Goal: Task Accomplishment & Management: Use online tool/utility

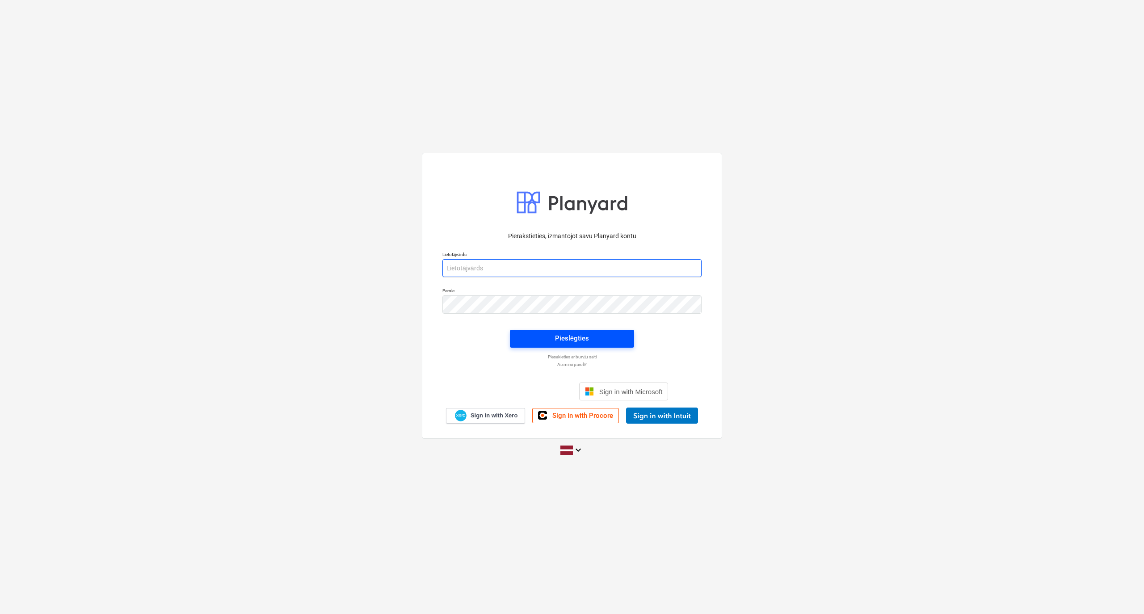
type input "lauris.zaharans@bonava.com"
click at [526, 333] on span "Pieslēgties" at bounding box center [572, 338] width 103 height 12
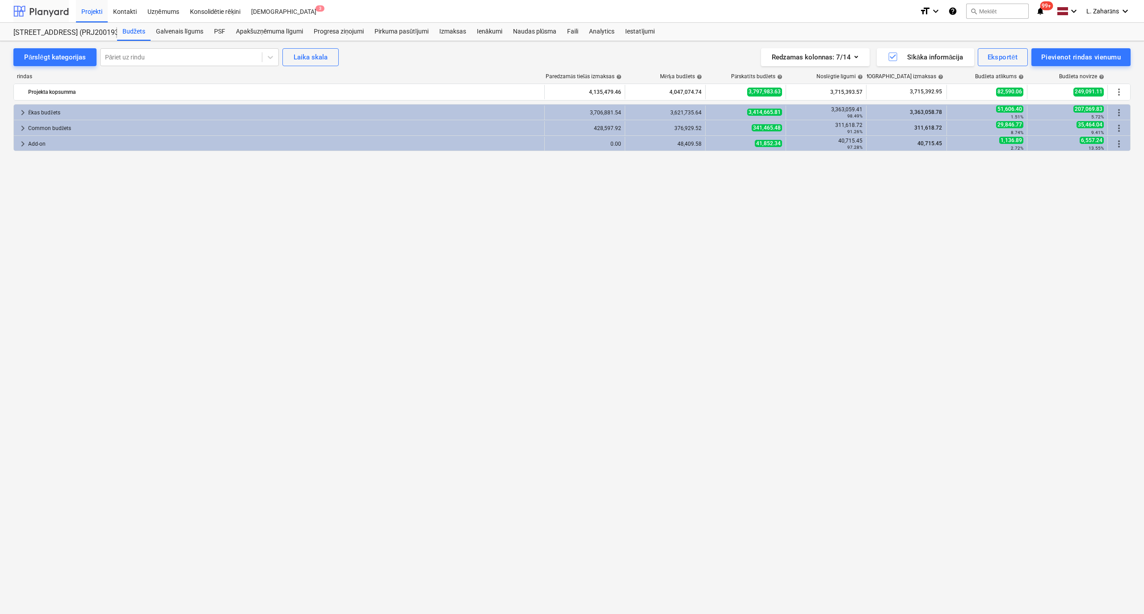
click at [49, 9] on div at bounding box center [40, 11] width 55 height 22
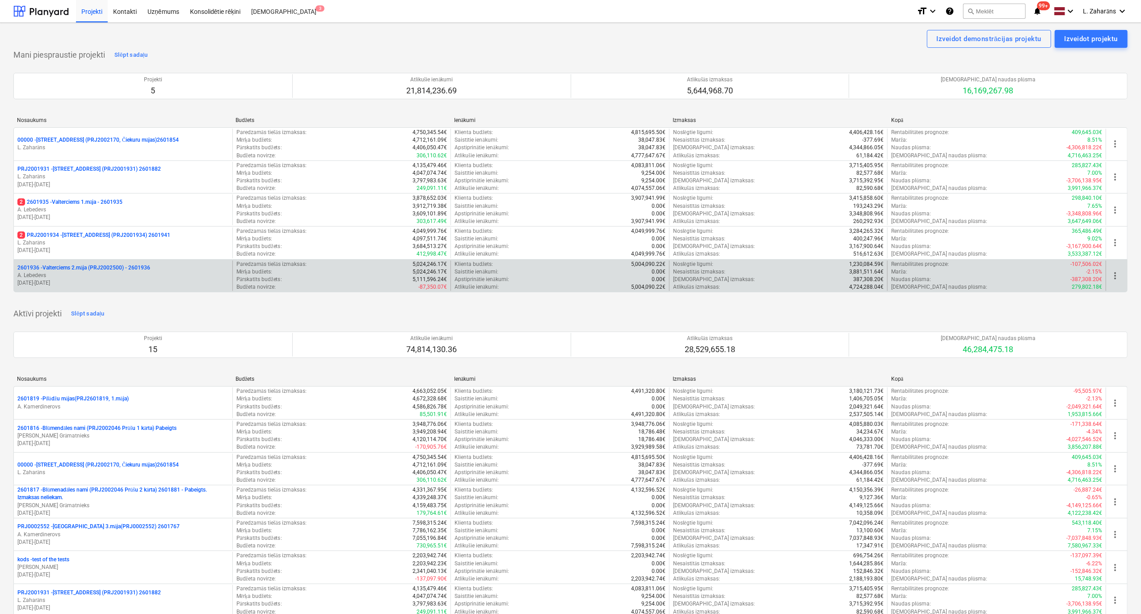
click at [82, 268] on p "2601936 - Valterciems 2.māja (PRJ2002500) - 2601936" at bounding box center [83, 268] width 133 height 8
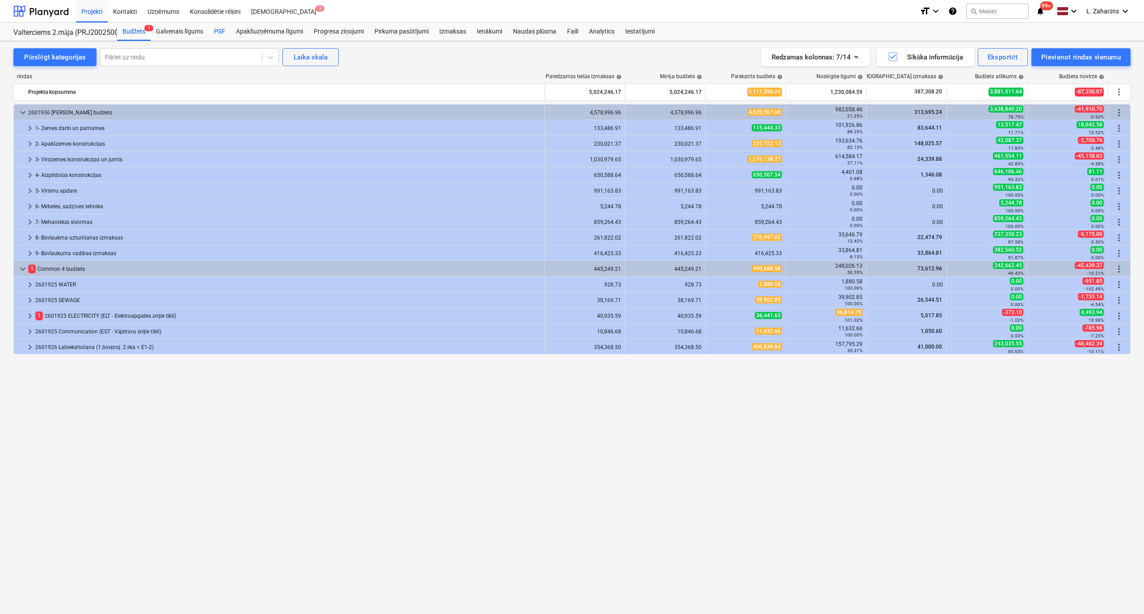
click at [223, 31] on div "PSF" at bounding box center [220, 32] width 22 height 18
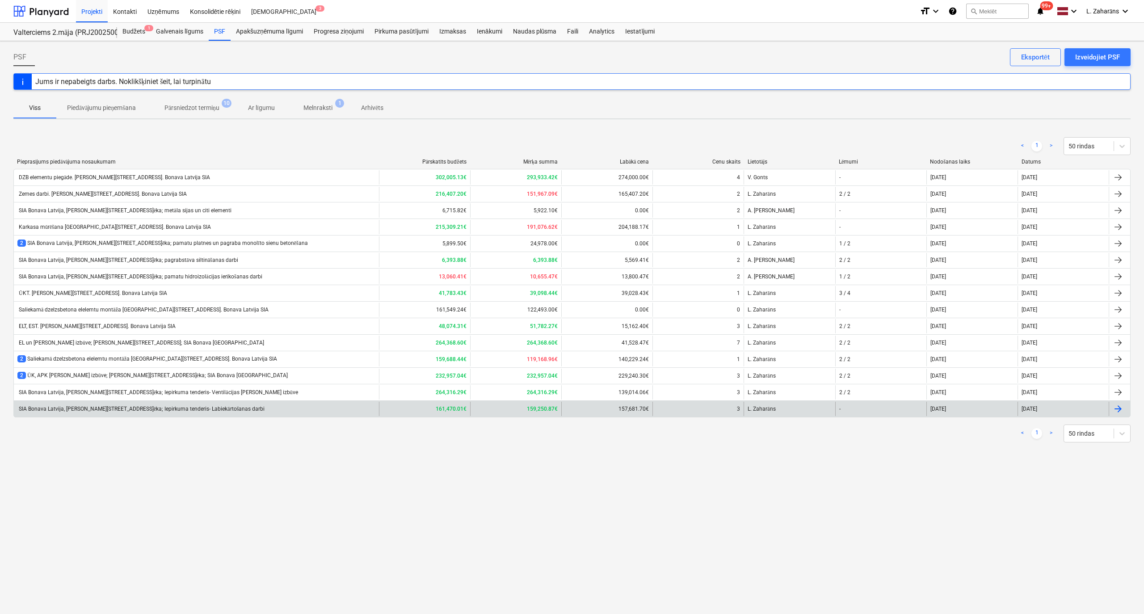
click at [118, 410] on div "SIA Bonava Latvija, Ēvalda Valtera iela 44, 2.ēka; Iepirkuma tenderis- Labiekār…" at bounding box center [140, 409] width 247 height 7
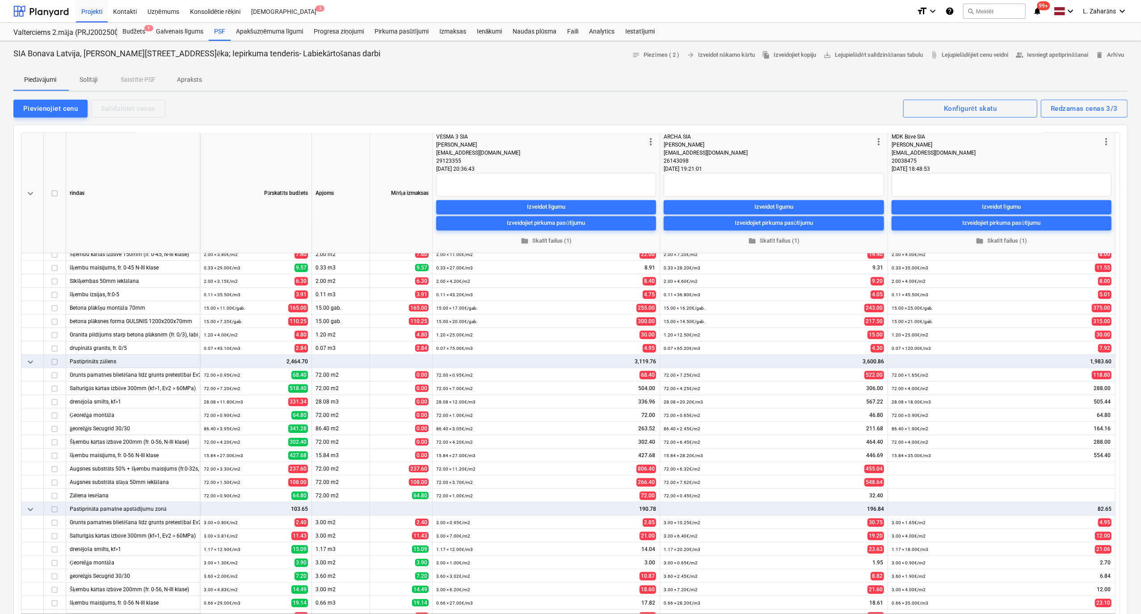
scroll to position [536, 0]
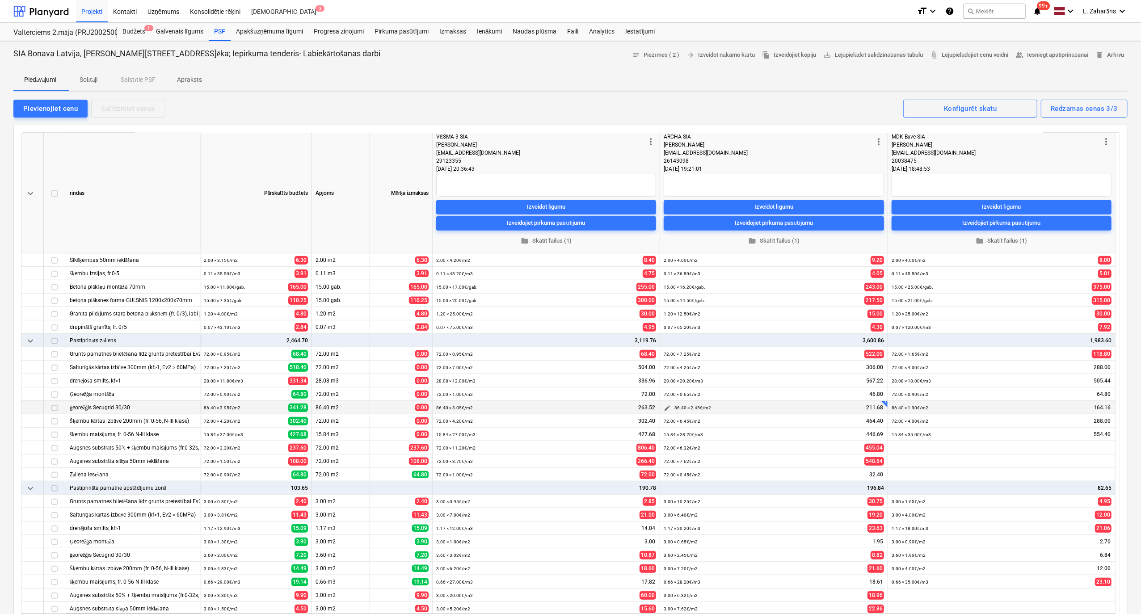
drag, startPoint x: 810, startPoint y: 393, endPoint x: 810, endPoint y: 406, distance: 13.0
click at [810, 393] on div "72.00 × 0.65€ / m2 46.80" at bounding box center [774, 394] width 220 height 14
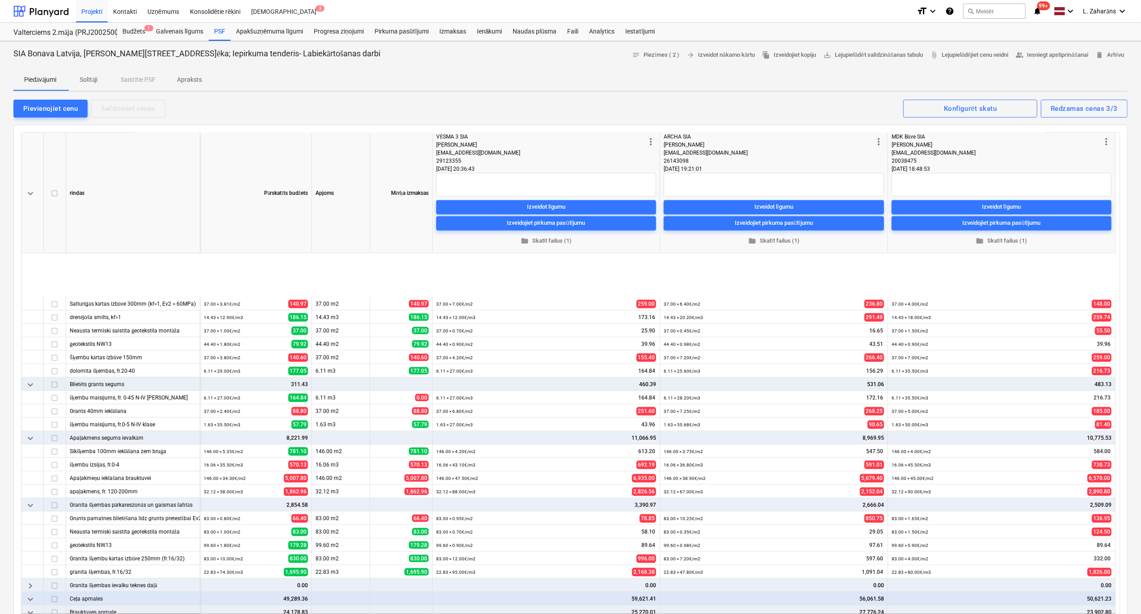
scroll to position [1034, 0]
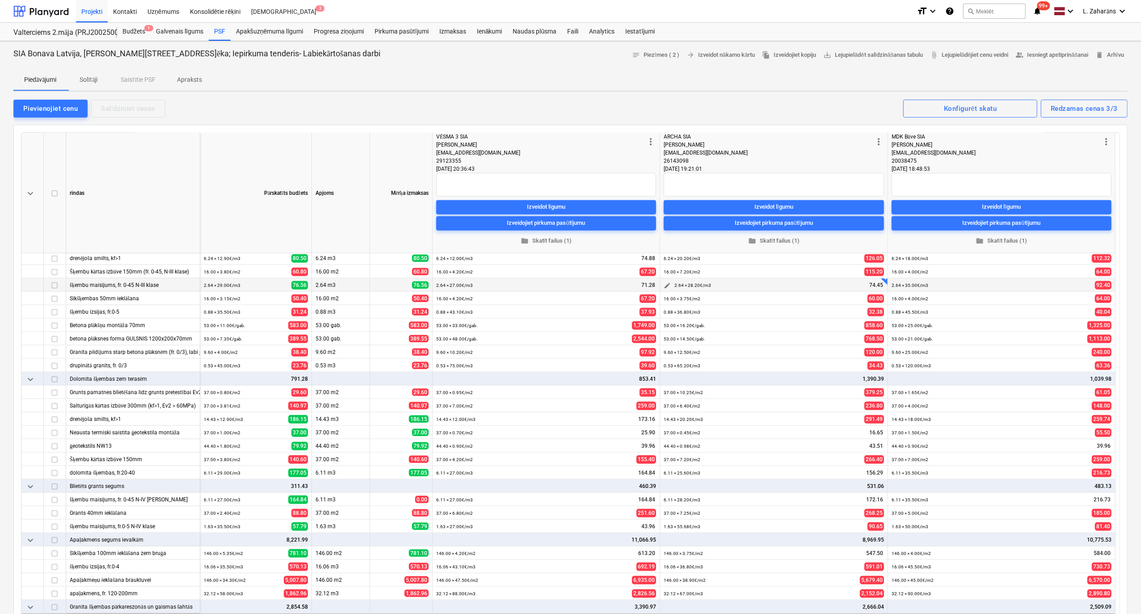
drag, startPoint x: 789, startPoint y: 289, endPoint x: 796, endPoint y: 307, distance: 19.3
click at [789, 289] on div "2.64 × 28.20€ / m3 74.45" at bounding box center [774, 285] width 220 height 14
click at [863, 144] on div "more_vert ARCHA SIA Artūrs Zariņš siaarcha@gmail.com 26143098 29.09.2025 19:21:…" at bounding box center [774, 193] width 220 height 120
click at [1073, 106] on div "Redzamas cenas 3/3" at bounding box center [1084, 109] width 67 height 12
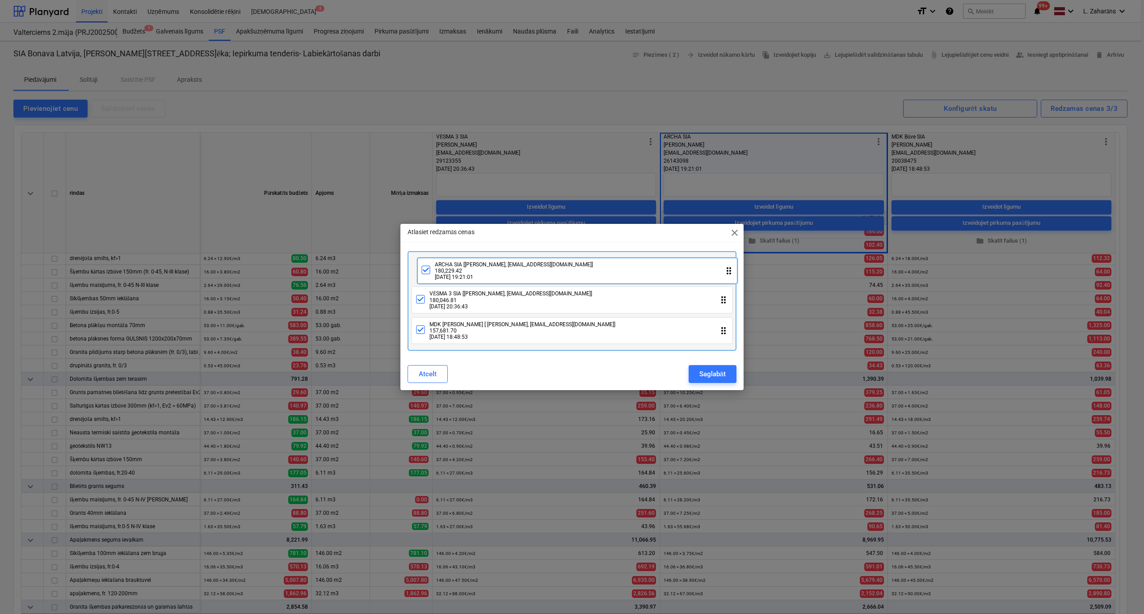
drag, startPoint x: 448, startPoint y: 308, endPoint x: 451, endPoint y: 275, distance: 33.3
click at [451, 275] on div "VĒSMA 3 SIA [Ojārs Mastiņš, ojares11@gmail.com] 180,046.81 20.09.2025 20:36:43 …" at bounding box center [572, 301] width 329 height 100
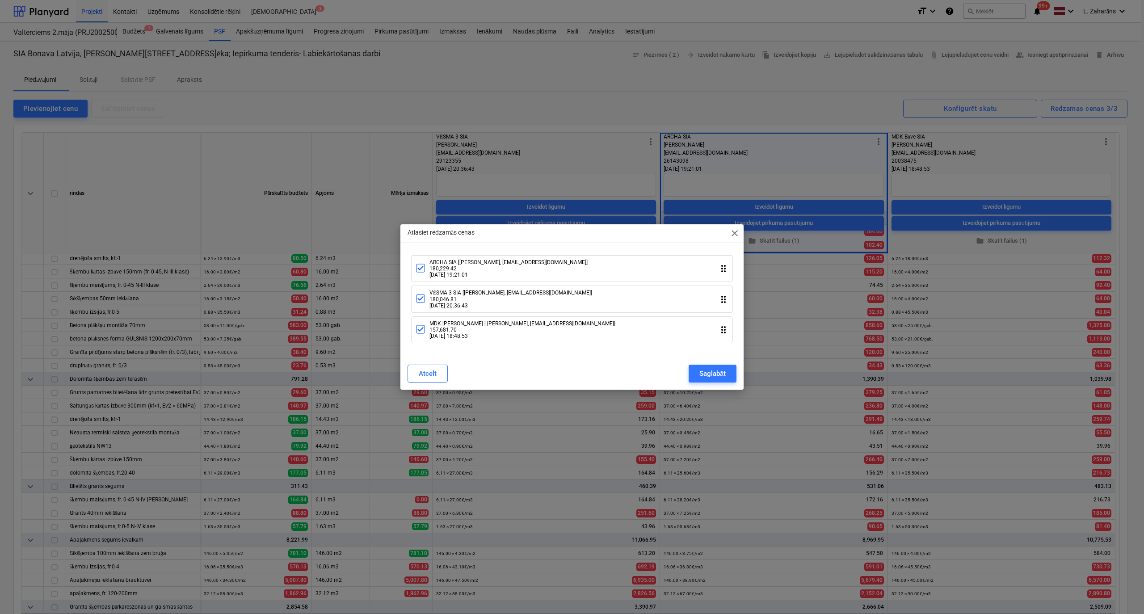
click at [704, 377] on div "Saglabāt" at bounding box center [712, 374] width 26 height 12
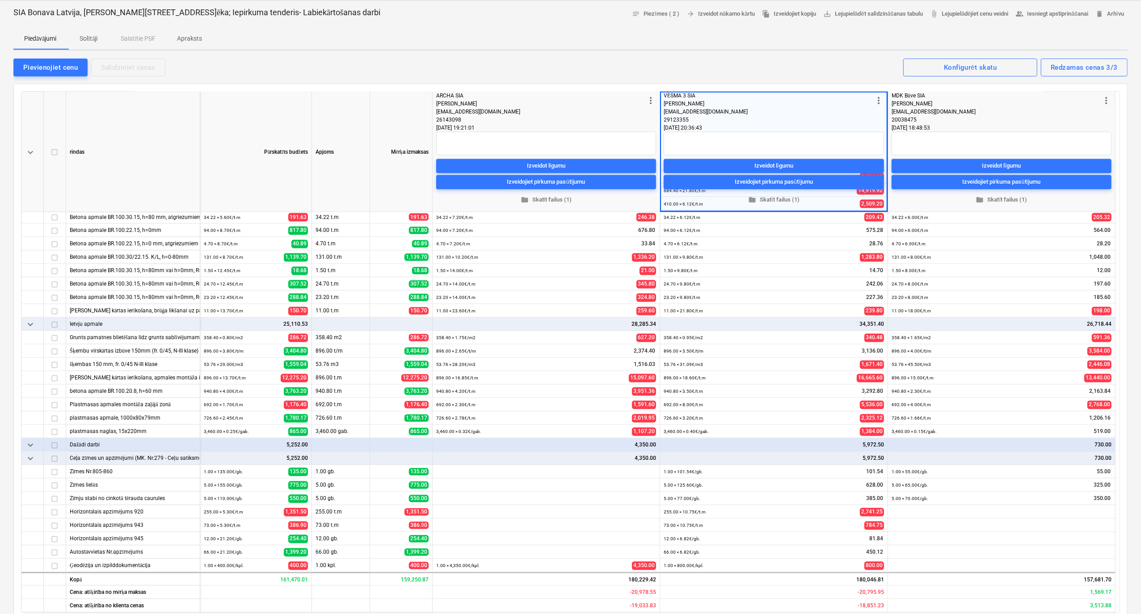
scroll to position [119, 0]
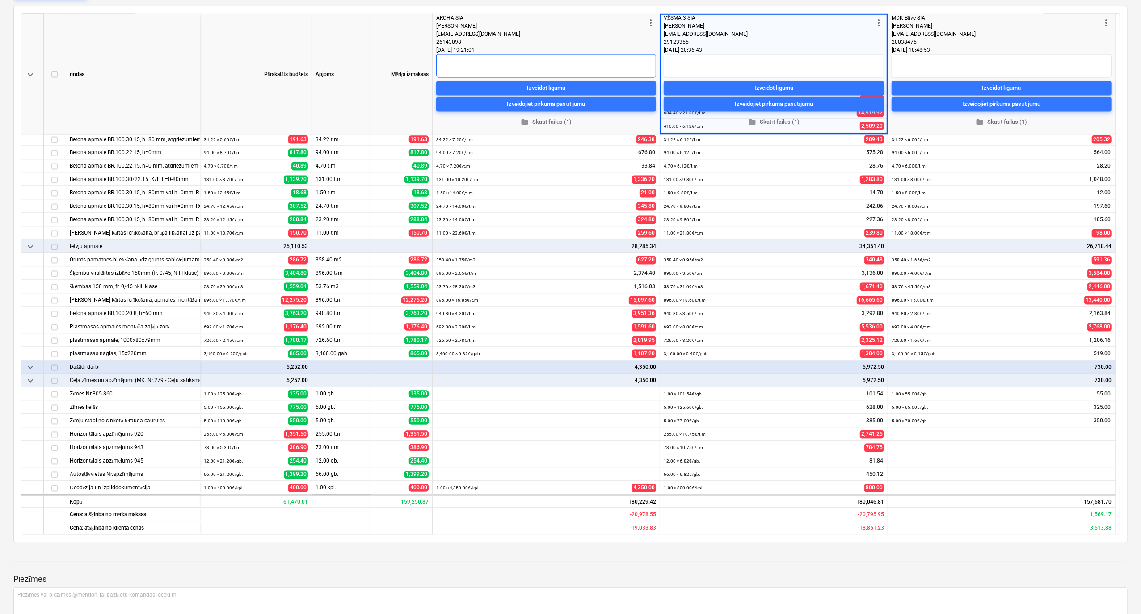
click at [560, 61] on textarea at bounding box center [546, 66] width 220 height 24
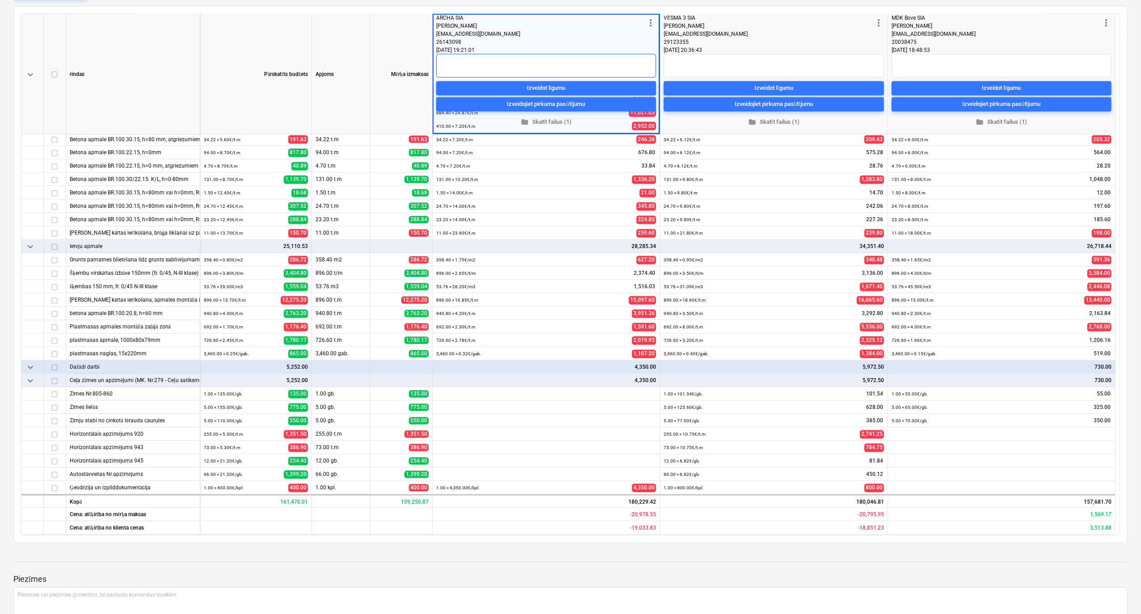
type textarea "x"
type textarea "B"
type textarea "x"
type textarea "BO"
type textarea "x"
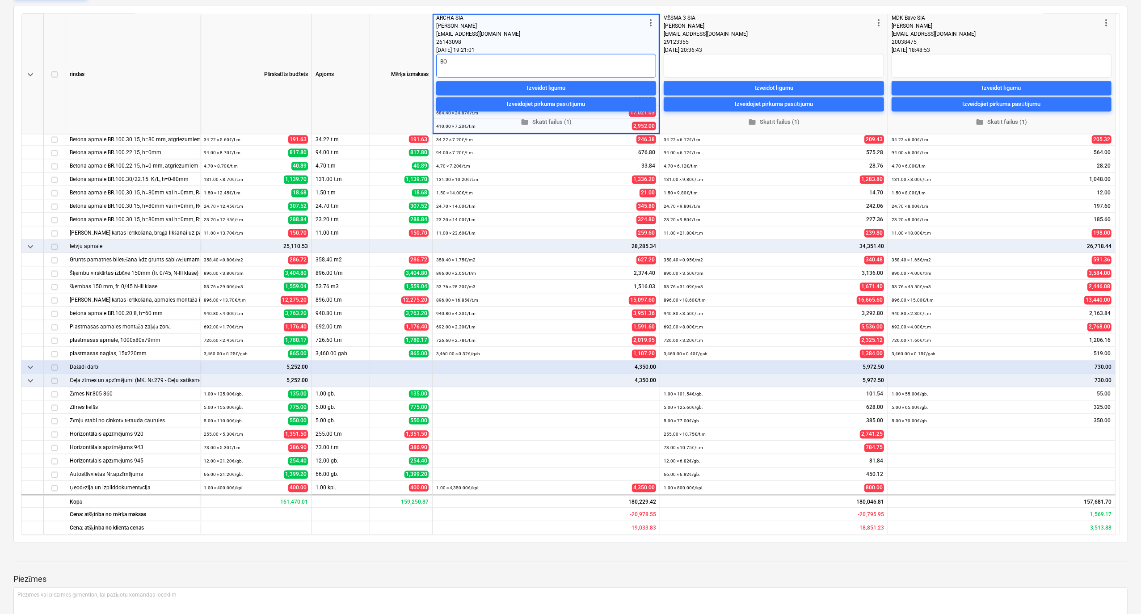
type textarea "BON"
type textarea "x"
type textarea "BON."
type textarea "x"
type textarea "BON.B"
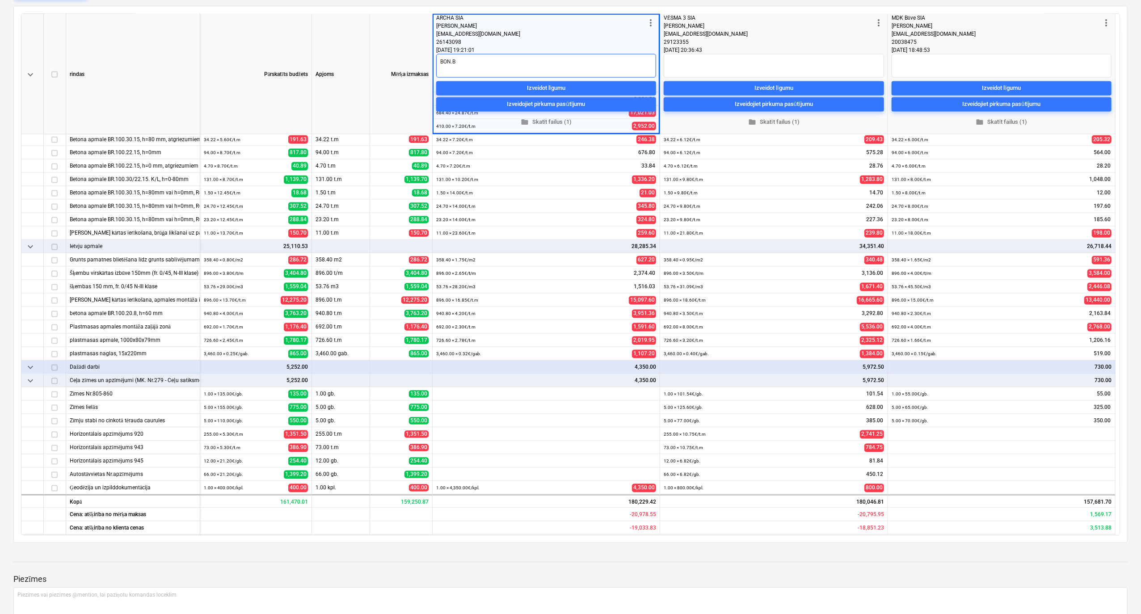
type textarea "x"
type textarea "BON.Bu"
type textarea "x"
type textarea "BON.Bud"
type textarea "x"
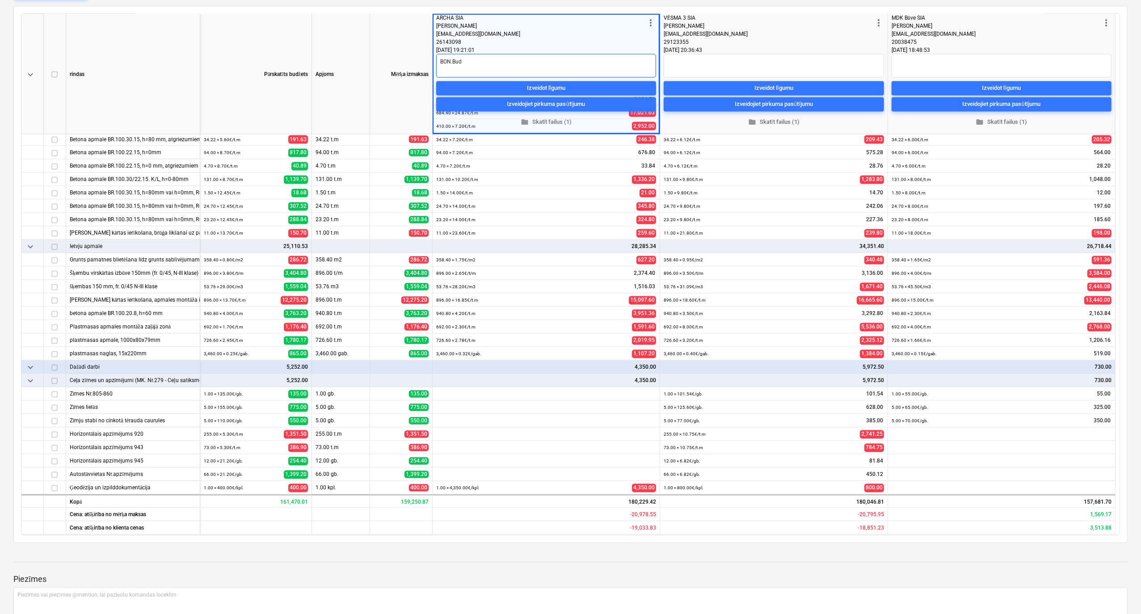
type textarea "BON.Budž"
type textarea "x"
type textarea "BON.Budž"
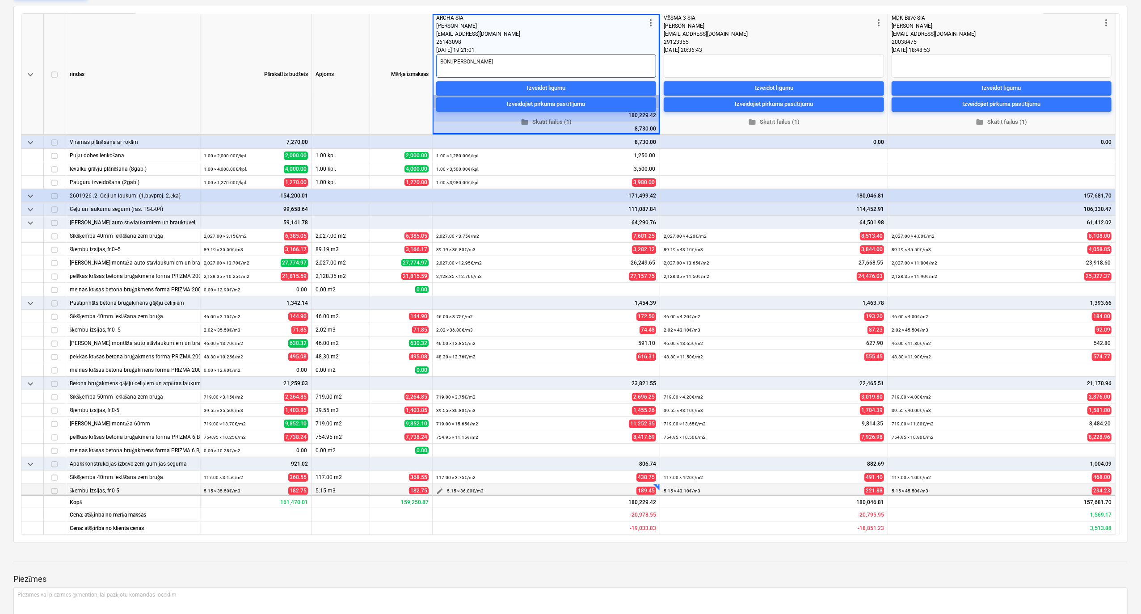
scroll to position [0, 0]
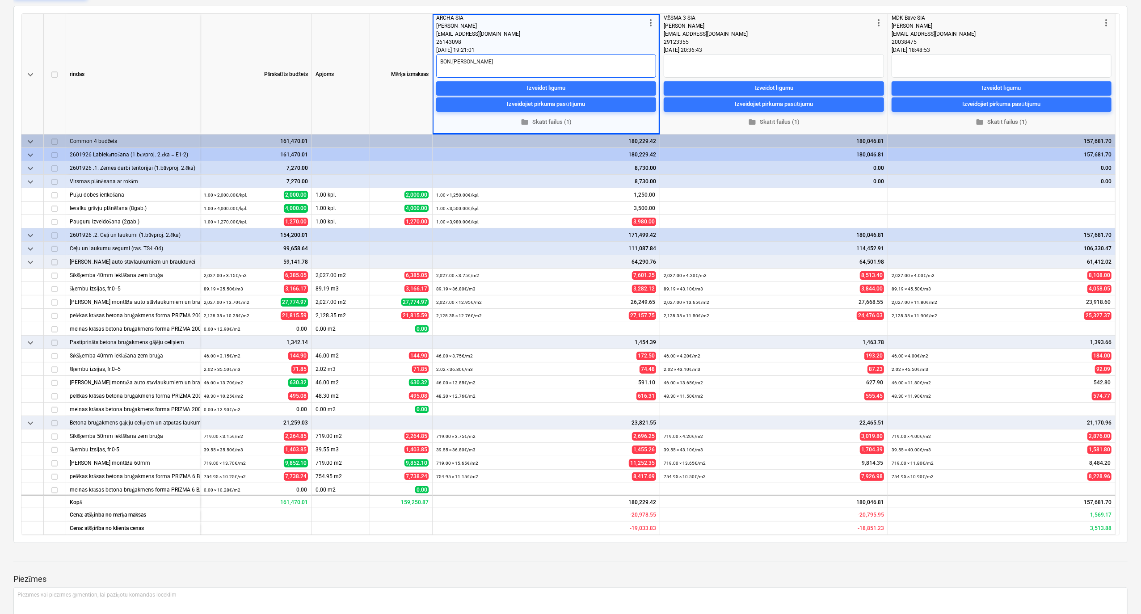
click at [508, 62] on textarea "BON.Budž" at bounding box center [546, 66] width 220 height 24
type textarea "x"
type textarea "BON.Budž"
type textarea "x"
type textarea "BON.Budž 1"
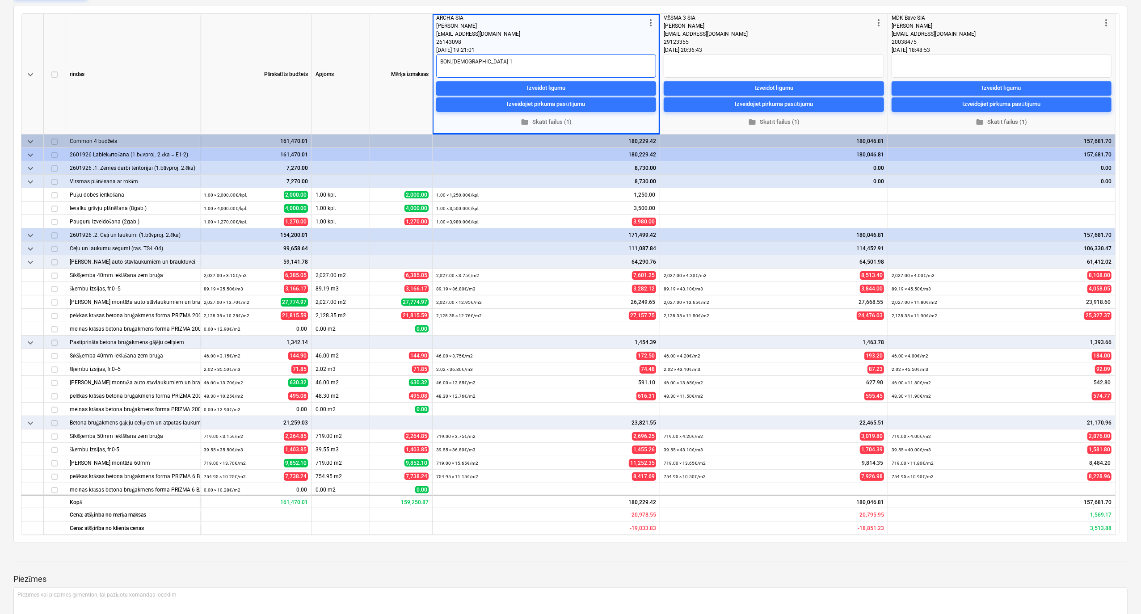
type textarea "x"
type textarea "BON.Budž 16"
type textarea "x"
type textarea "BON.Budž 161"
type textarea "x"
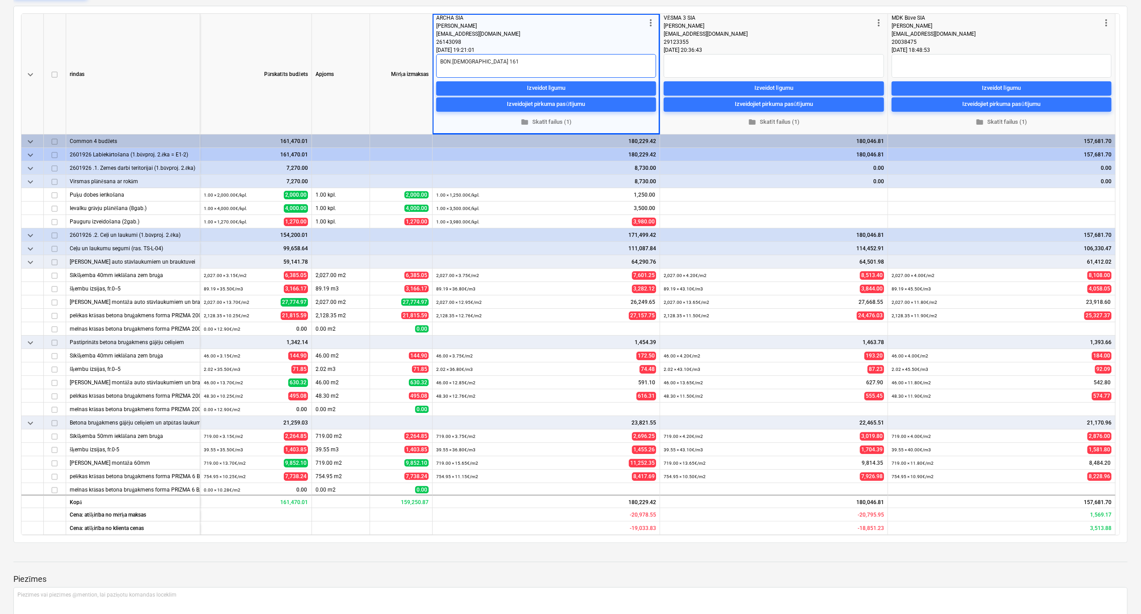
type textarea "BON.Budž 1614"
type textarea "x"
type textarea "BON.Budž 16147"
type textarea "x"
type textarea "BON.Budž 161470"
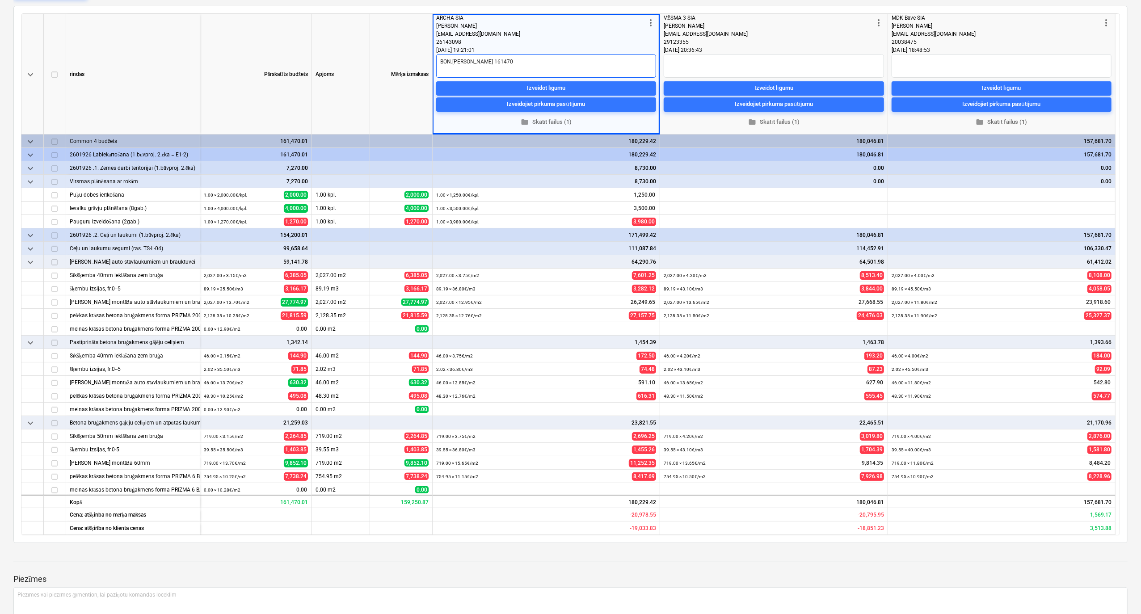
type textarea "x"
type textarea "BON.Budž 161470-"
type textarea "x"
type textarea "BON.Budž 161470-7"
type textarea "x"
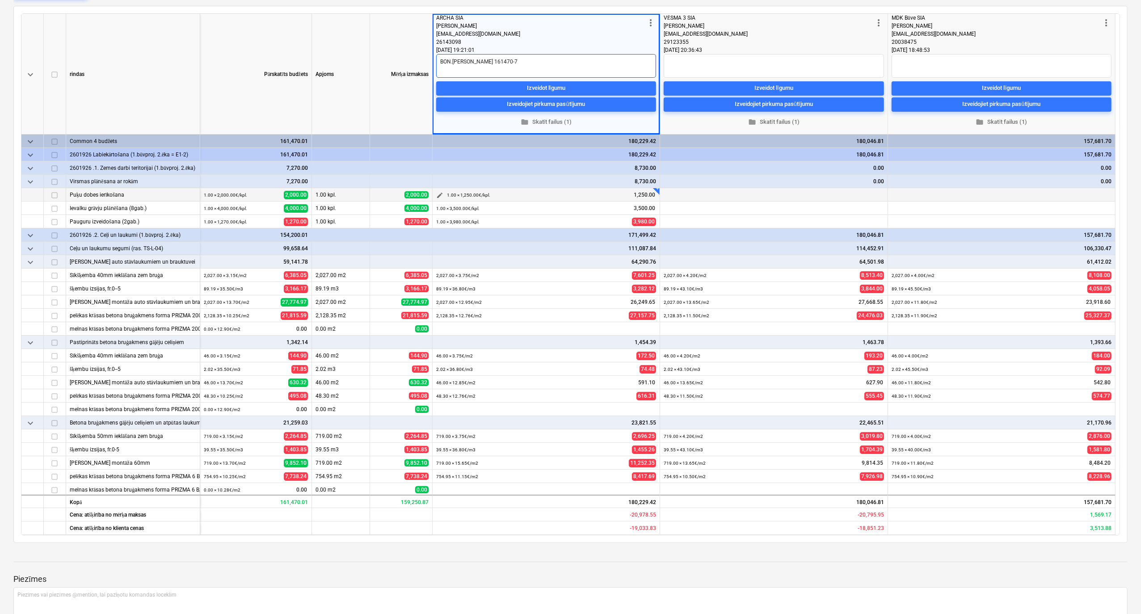
type textarea "BON.Budž 161470-72"
type textarea "x"
type textarea "BON.Budž 161470-727"
type textarea "x"
type textarea "BON.Budž 161470-7270"
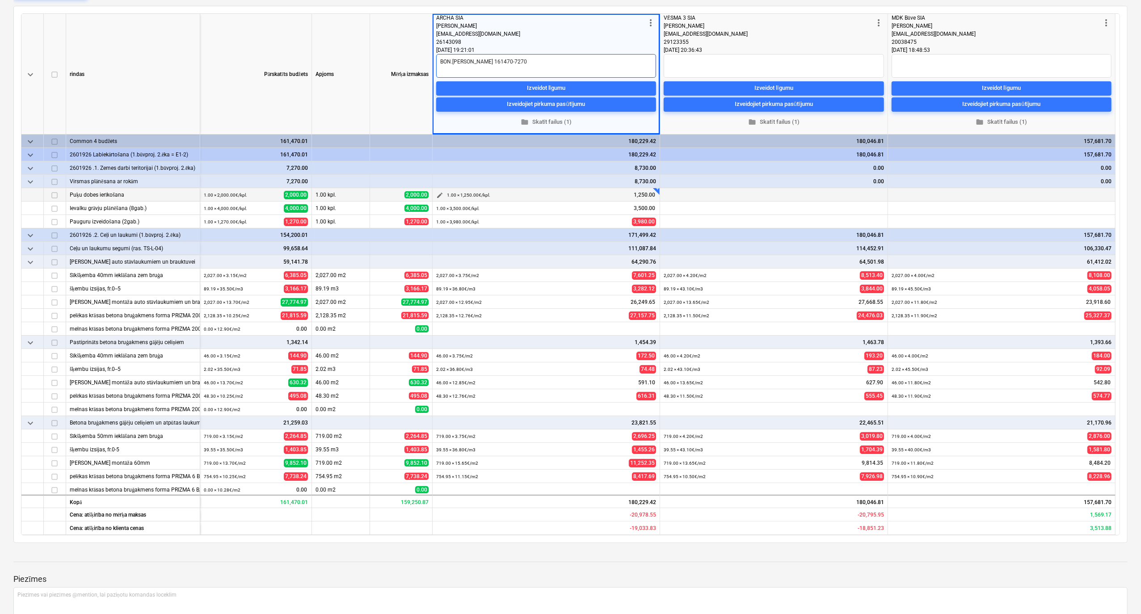
type textarea "x"
type textarea "BON.Budž 161470-7270-"
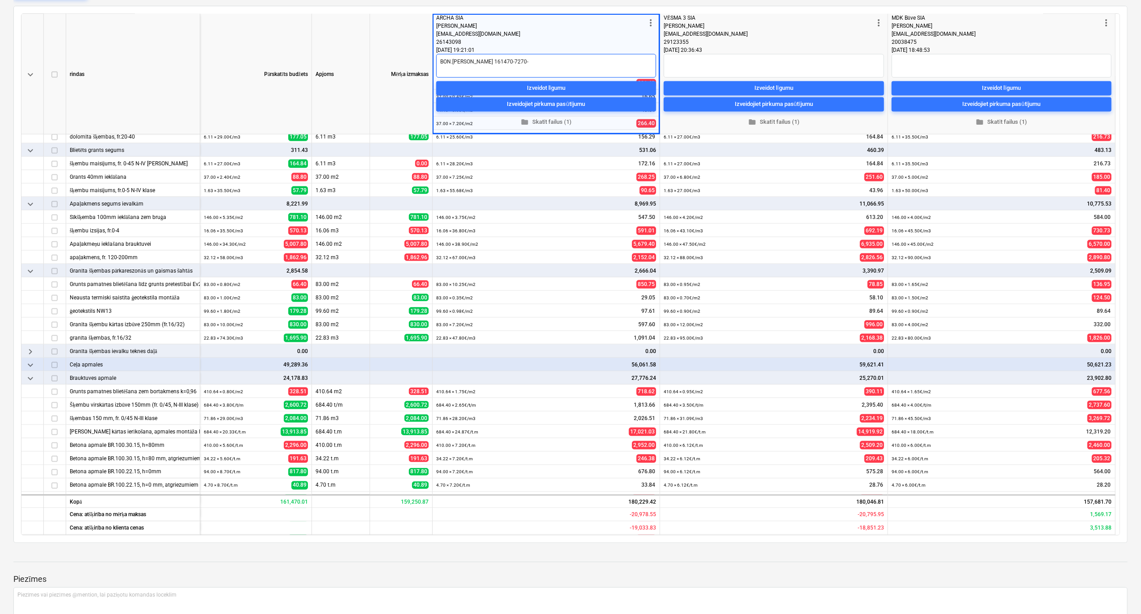
scroll to position [1570, 0]
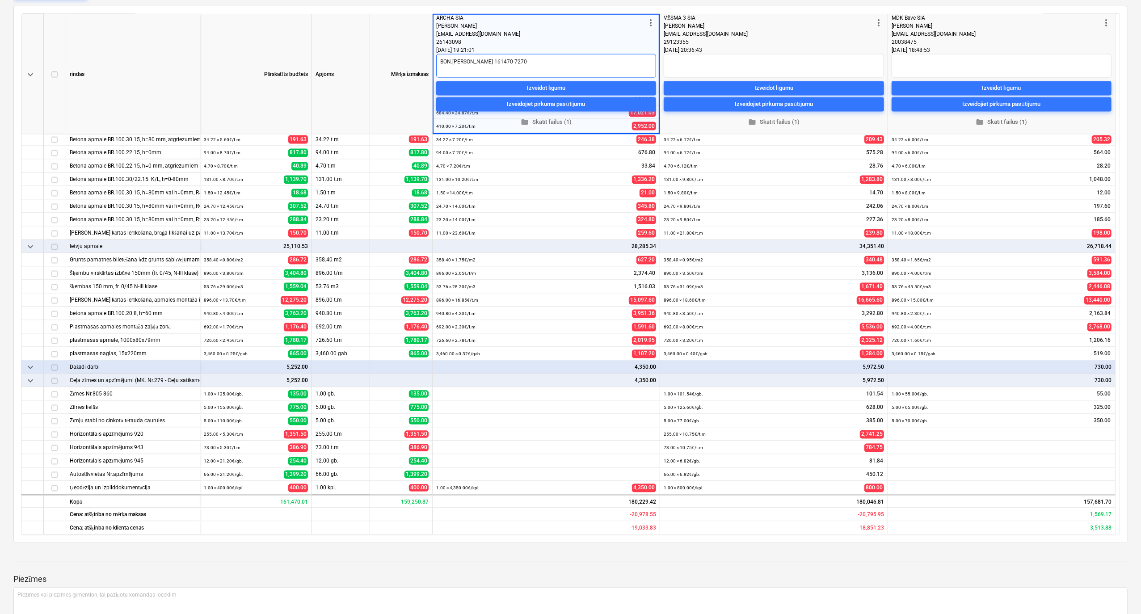
type textarea "x"
type textarea "BON.Budž 161470-7270-5"
type textarea "x"
type textarea "BON.Budž 161470-7270-52"
type textarea "x"
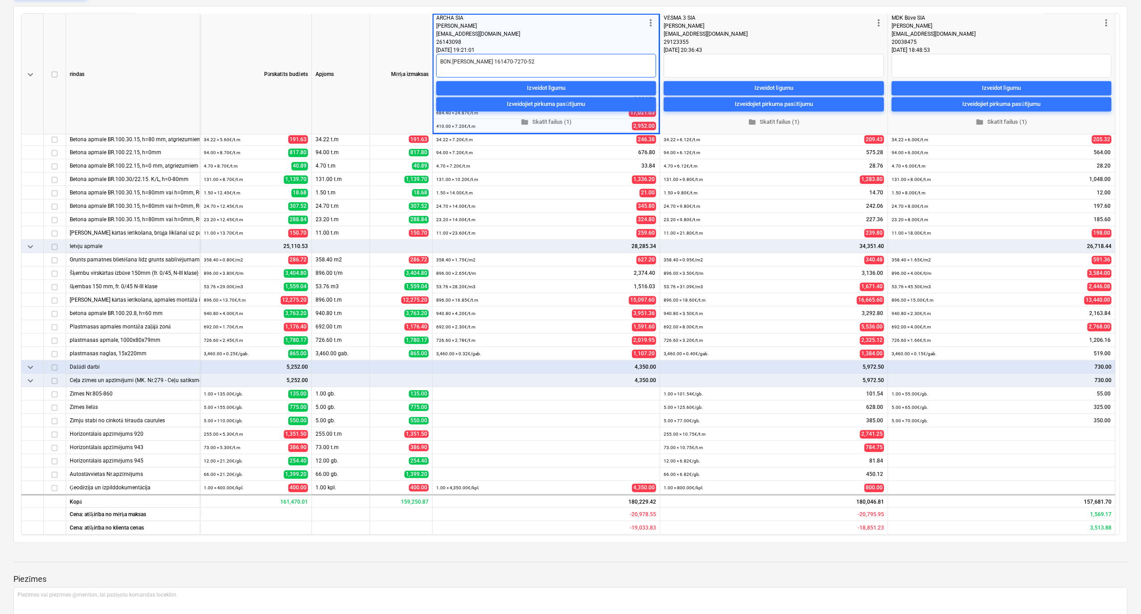
type textarea "BON.Budž 161470-7270-525"
type textarea "x"
type textarea "BON.Budž 161470-7270-5252"
type textarea "x"
type textarea "BON.Budž 161470-7270-5252="
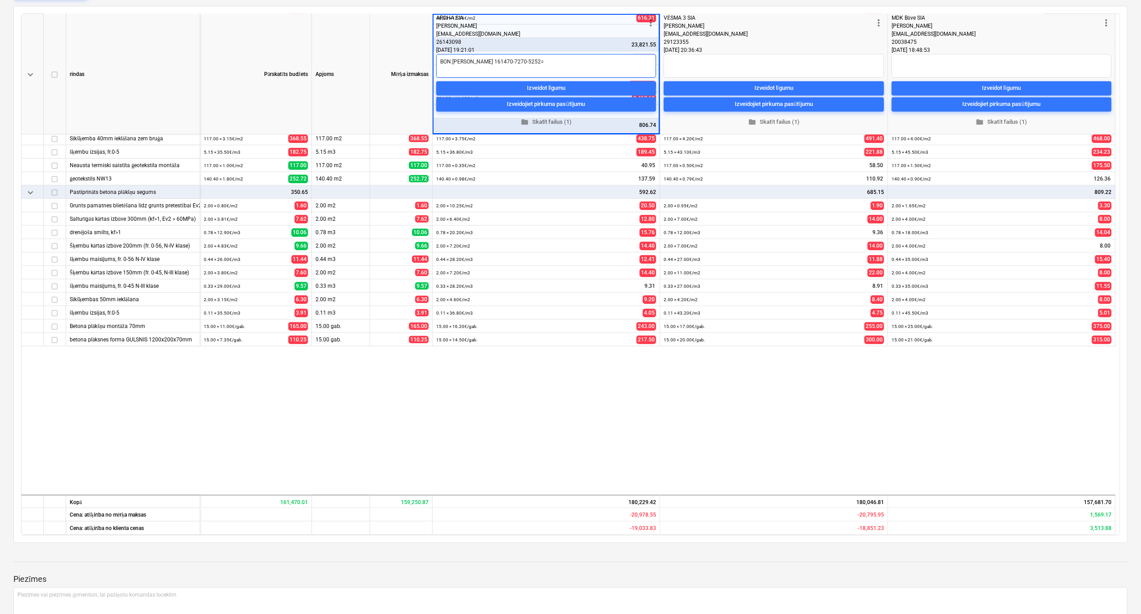
scroll to position [0, 0]
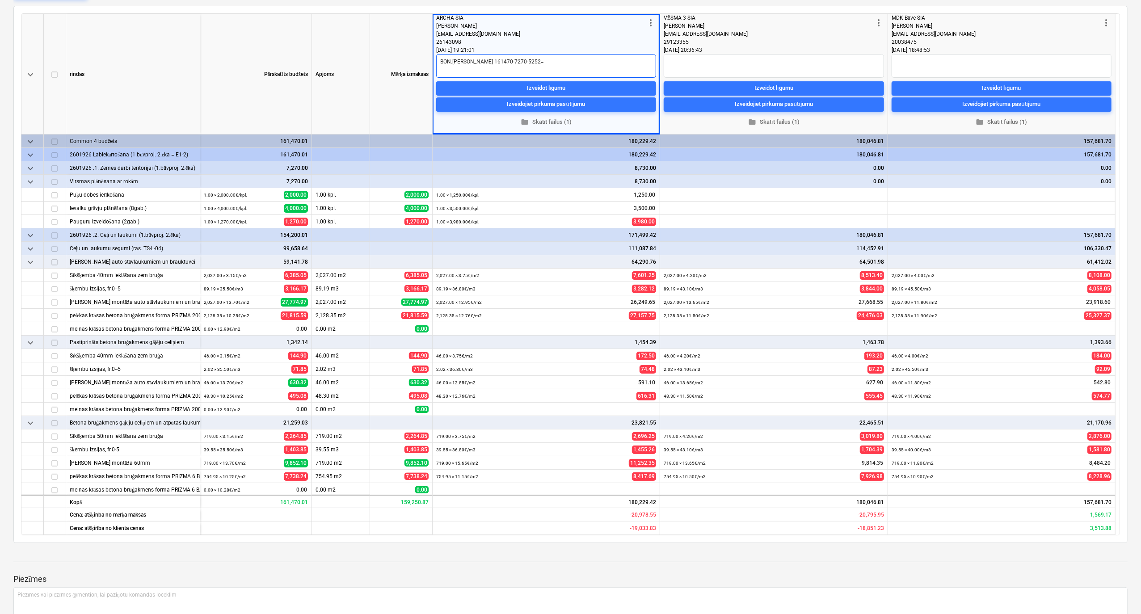
type textarea "x"
type textarea "BON.Budž 161470-7270-5252=1"
type textarea "x"
type textarea "BON.Budž 161470-7270-5252=14"
type textarea "x"
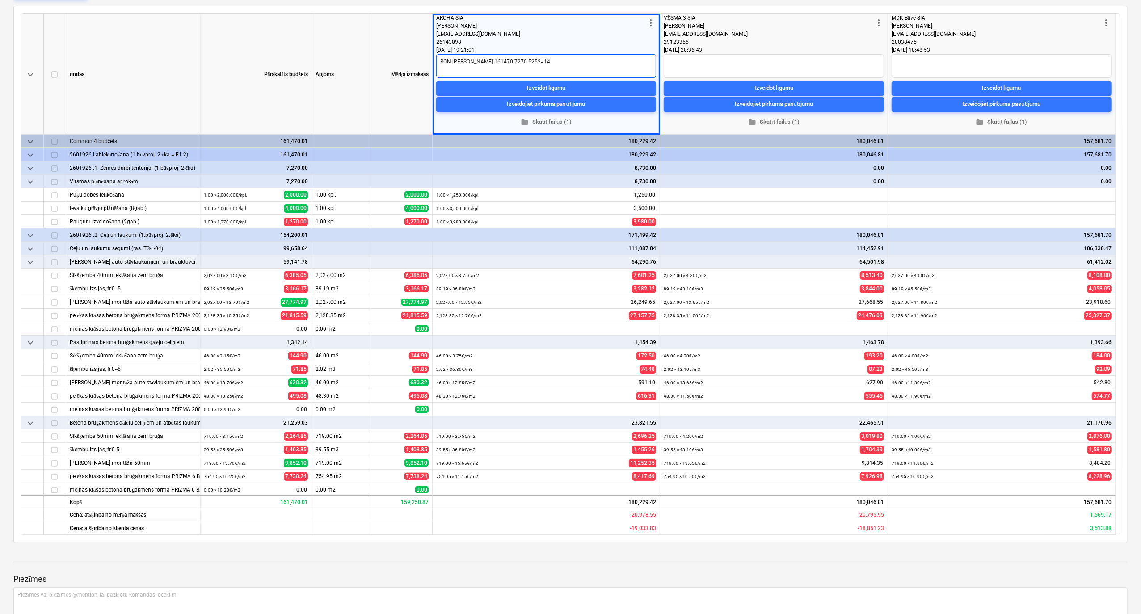
type textarea "BON.Budž 161470-7270-5252=148"
type textarea "x"
type textarea "BON.Budž 161470-7270-5252=1489"
type textarea "x"
type textarea "BON.Budž 161470-7270-5252=14894"
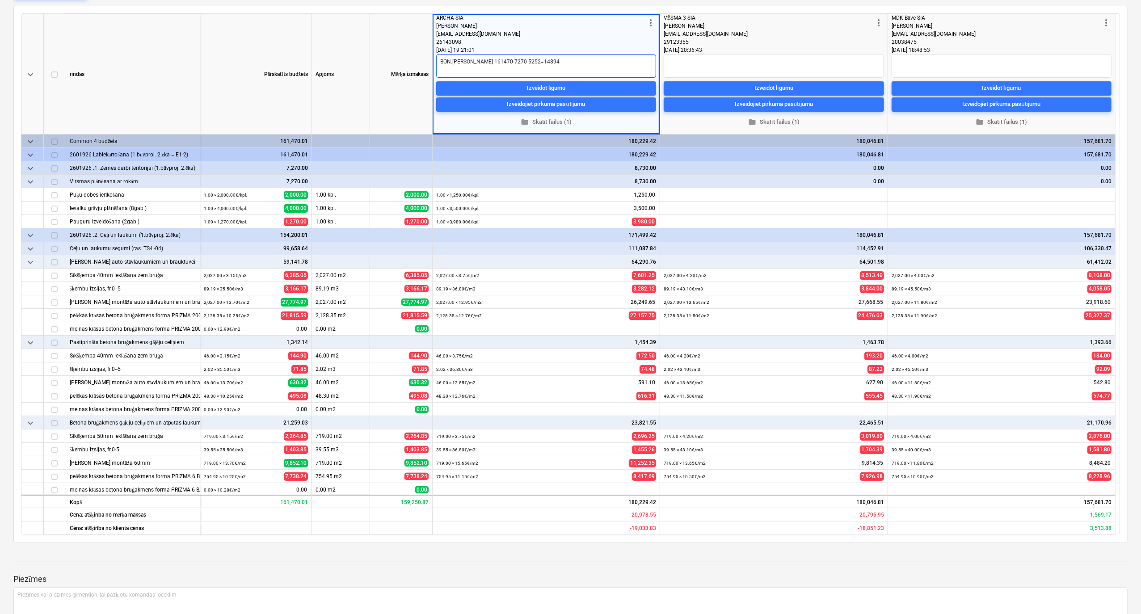
type textarea "x"
click at [538, 65] on textarea "BON.Budž 161470-7270-5252=148948" at bounding box center [546, 66] width 220 height 24
type textarea "BON.Budž 161470-7270-5252=148948"
click at [755, 65] on textarea at bounding box center [774, 66] width 220 height 24
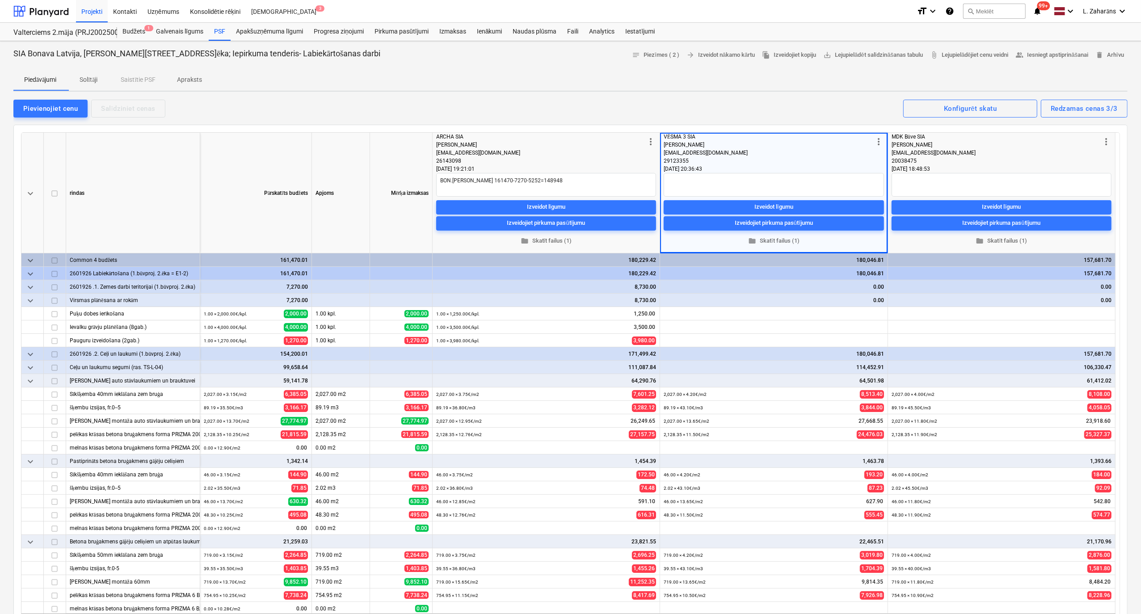
click at [91, 79] on p "Solītāji" at bounding box center [88, 79] width 21 height 9
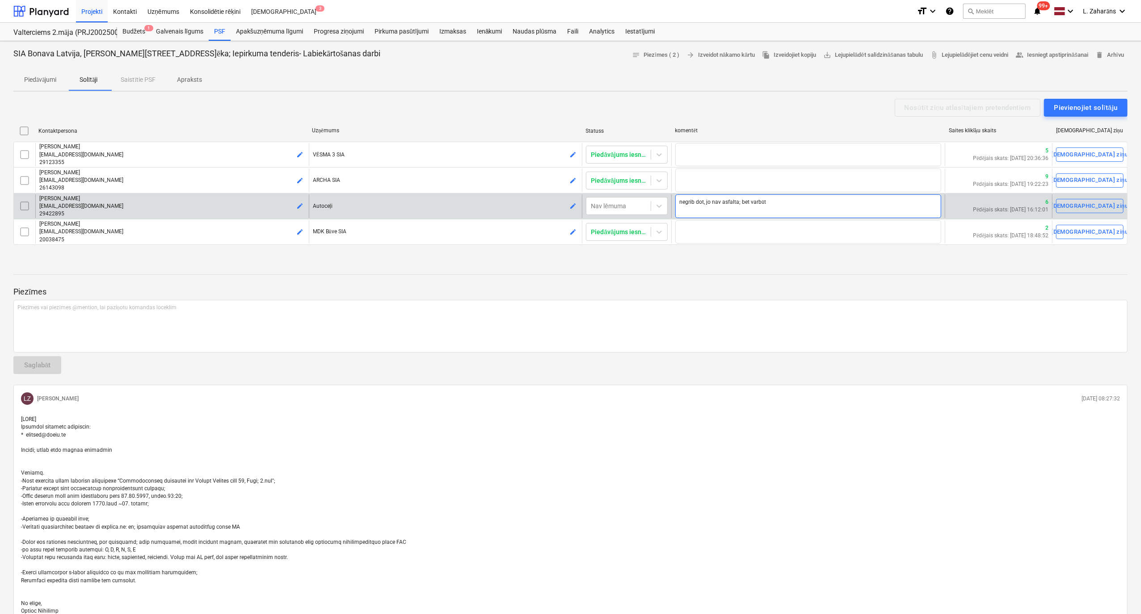
click at [701, 202] on textarea "negrib dot, jo nav asfalta; bet varbūt" at bounding box center [808, 206] width 266 height 24
drag, startPoint x: 737, startPoint y: 203, endPoint x: 872, endPoint y: 213, distance: 135.3
click at [846, 215] on textarea "negrib dot, jo nav asfalta; bet varbūt" at bounding box center [808, 206] width 266 height 24
type textarea "x"
type textarea "negrib dot, jo nav asfalta"
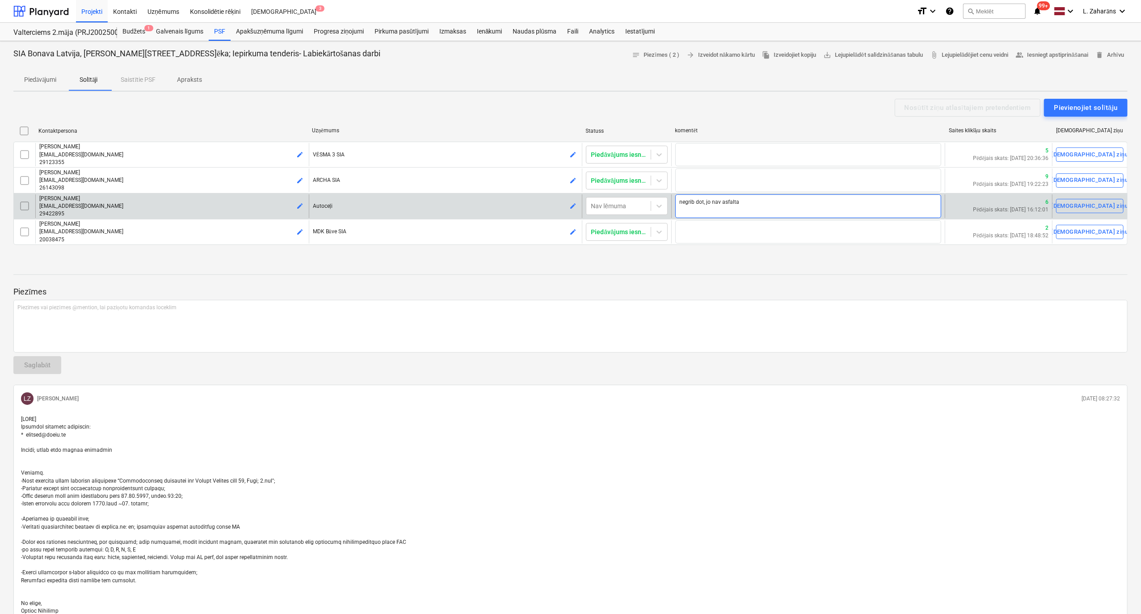
drag, startPoint x: 701, startPoint y: 203, endPoint x: 683, endPoint y: 198, distance: 18.7
click at [683, 198] on textarea "negrib dot, jo nav asfalta" at bounding box center [808, 206] width 266 height 24
type textarea "x"
type textarea "net, jo nav asfalta"
type textarea "x"
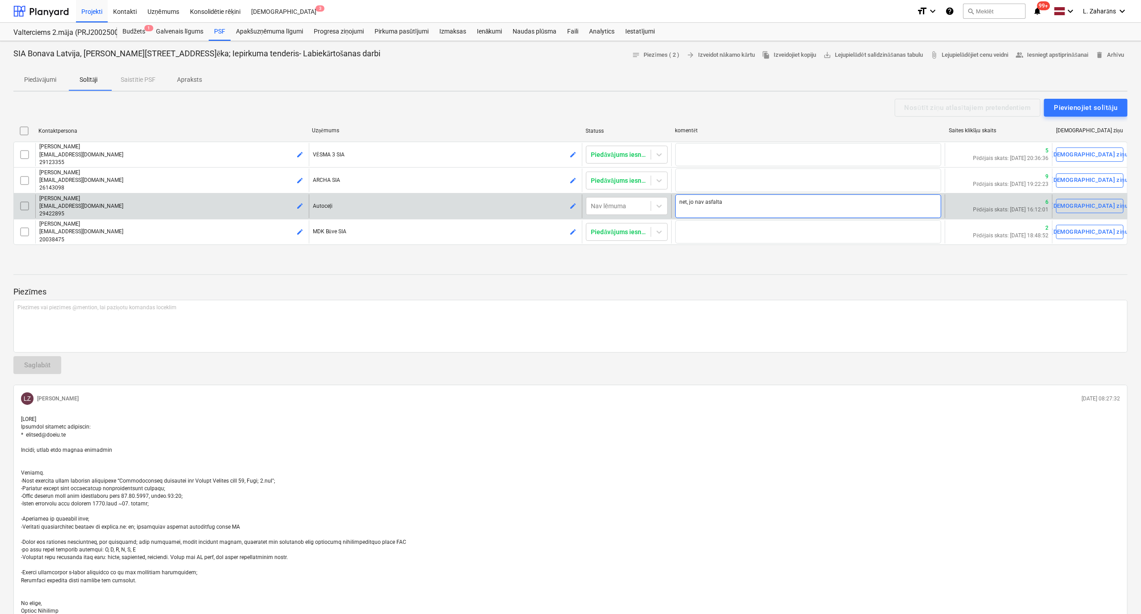
type textarea "nedt, jo nav asfalta"
type textarea "x"
type textarea "nedot, jo nav asfalta"
type textarea "x"
type textarea "nedost, jo nav asfalta"
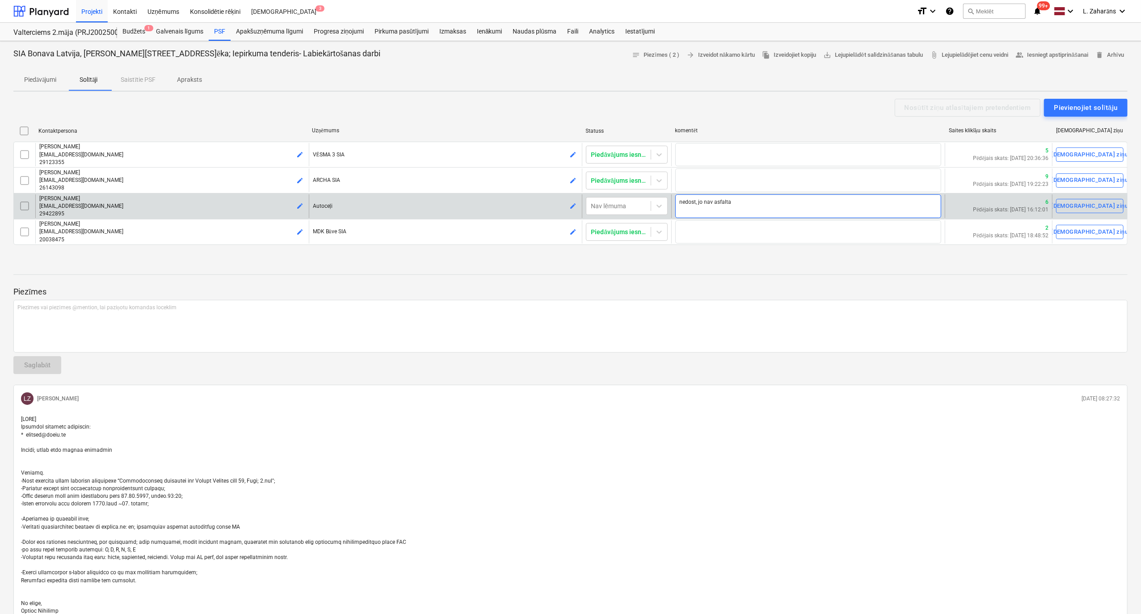
type textarea "x"
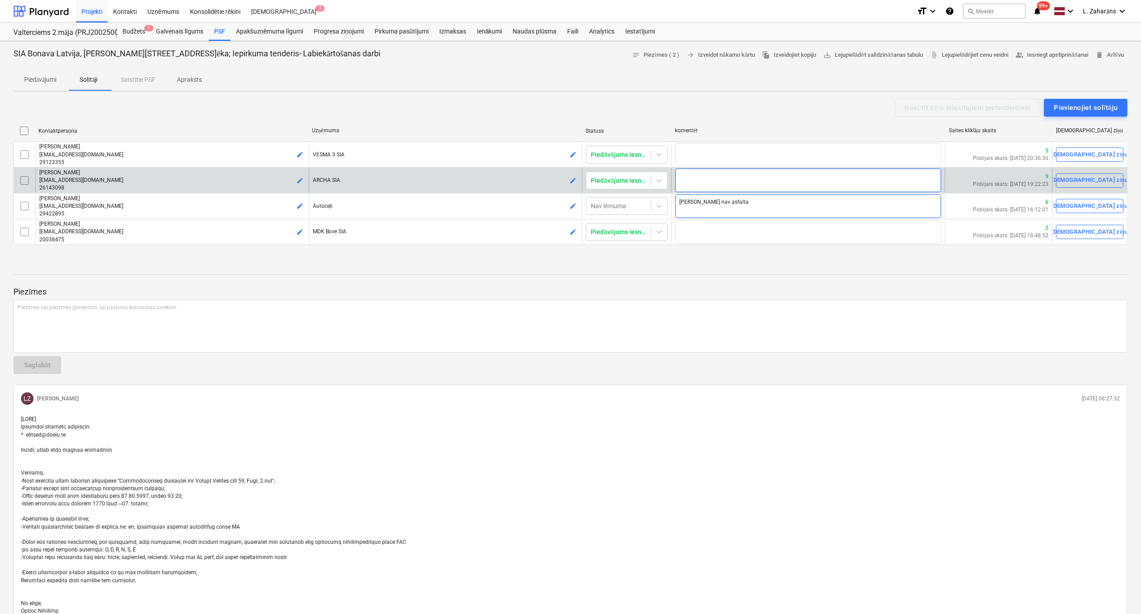
type textarea "nedos, jo nav asfalta"
click at [703, 172] on textarea at bounding box center [808, 180] width 266 height 24
click at [48, 79] on p "Piedāvājumi" at bounding box center [40, 79] width 32 height 9
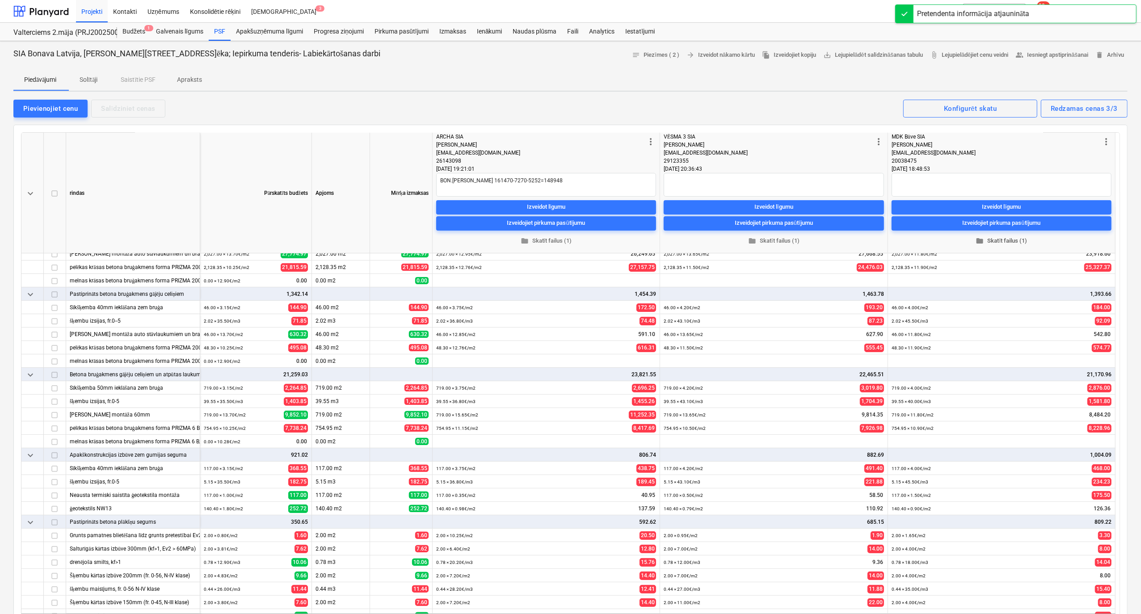
scroll to position [179, 0]
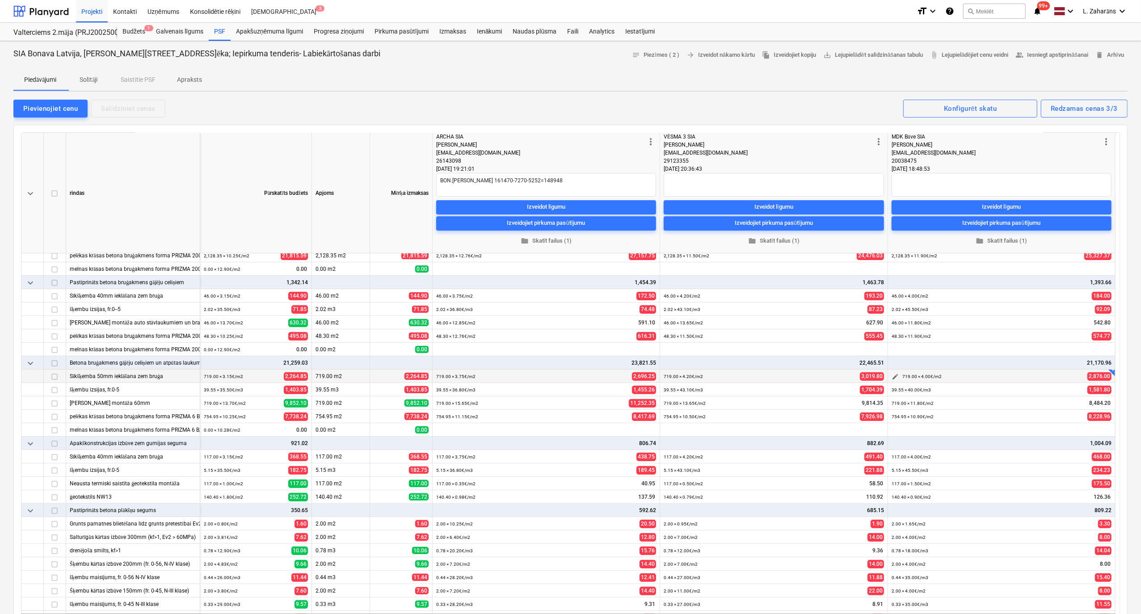
click at [1010, 377] on div "719.00 × 4.00€ / m2 2,876.00" at bounding box center [1006, 377] width 209 height 14
click at [777, 358] on div "22,465.51" at bounding box center [774, 362] width 220 height 13
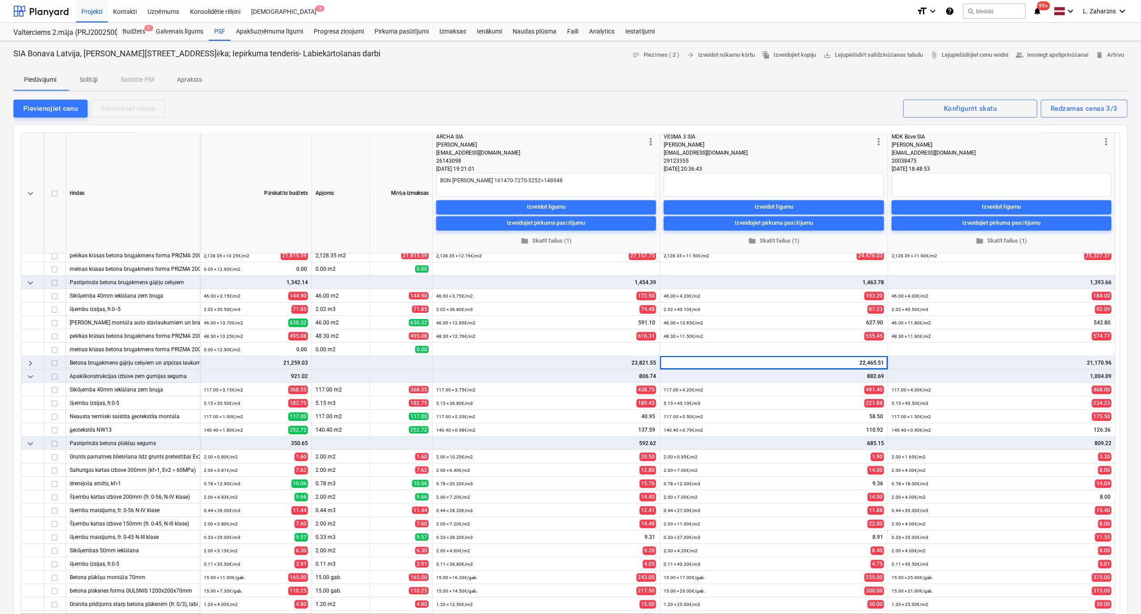
click at [36, 366] on div "keyboard_arrow_right" at bounding box center [32, 362] width 22 height 13
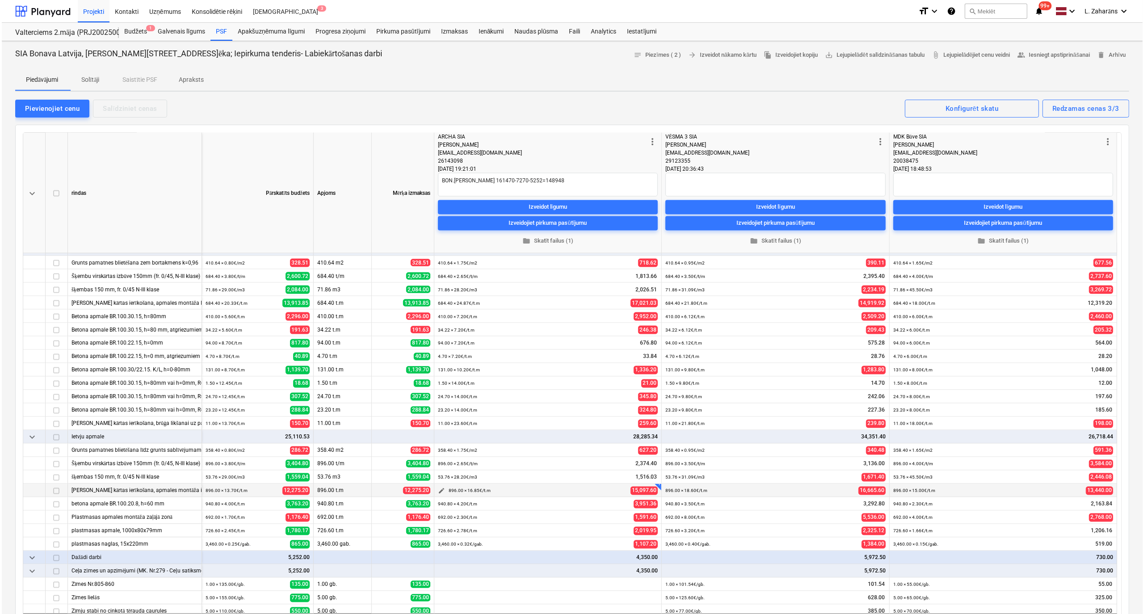
scroll to position [1570, 0]
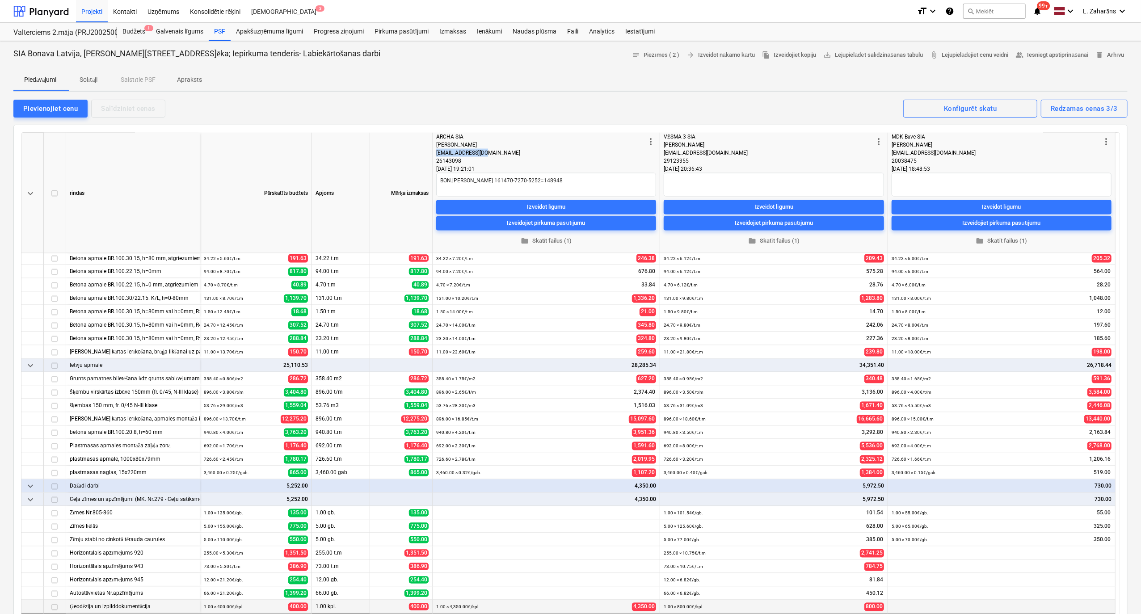
drag, startPoint x: 486, startPoint y: 154, endPoint x: 437, endPoint y: 156, distance: 49.2
click at [437, 156] on div "siaarcha@gmail.com" at bounding box center [540, 153] width 209 height 8
copy span "siaarcha@gmail.com"
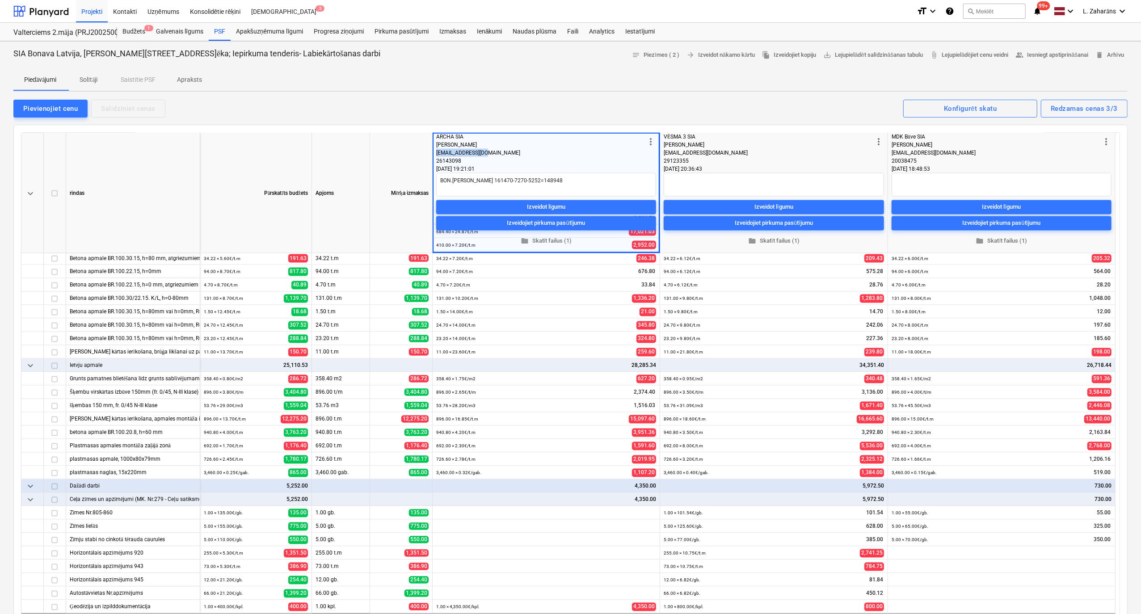
type textarea "x"
drag, startPoint x: 133, startPoint y: 24, endPoint x: 130, endPoint y: 34, distance: 10.2
click at [133, 25] on div "Budžets 1" at bounding box center [134, 32] width 34 height 18
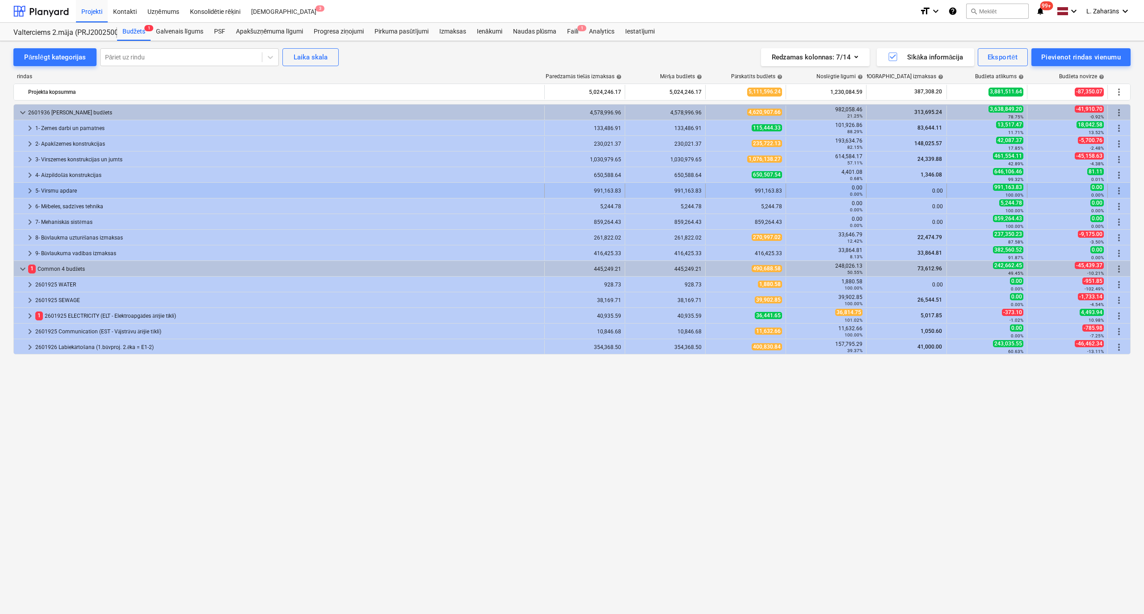
click at [29, 188] on span "keyboard_arrow_right" at bounding box center [30, 190] width 11 height 11
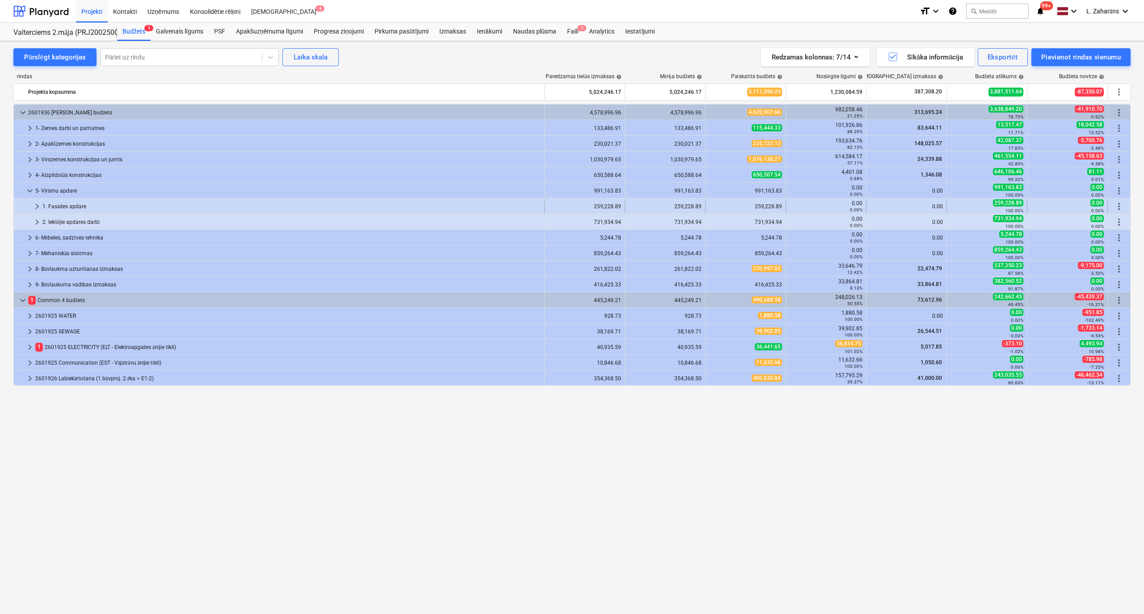
click at [37, 206] on span "keyboard_arrow_right" at bounding box center [37, 206] width 11 height 11
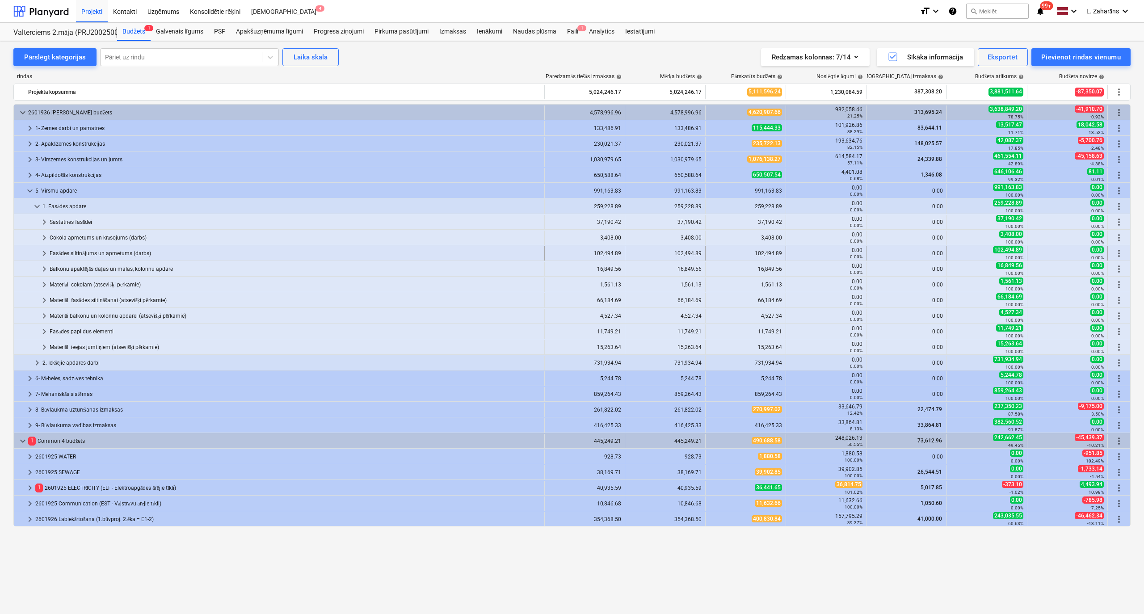
click at [42, 250] on span "keyboard_arrow_right" at bounding box center [44, 253] width 11 height 11
